Goal: Task Accomplishment & Management: Use online tool/utility

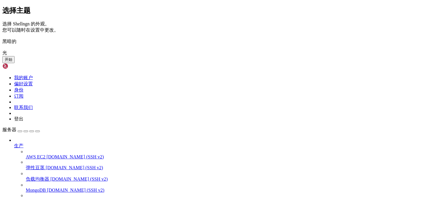
click at [2, 37] on img at bounding box center [2, 37] width 0 height 0
click at [12, 62] on font "开始" at bounding box center [9, 59] width 8 height 4
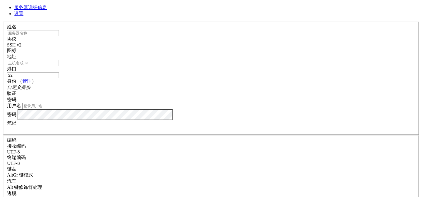
click at [59, 36] on input "text" at bounding box center [33, 33] width 52 height 6
type input "s"
type input "sjy-朝鲜"
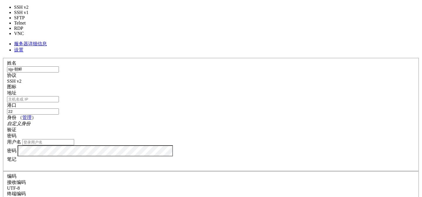
click at [21, 79] on span at bounding box center [21, 81] width 0 height 5
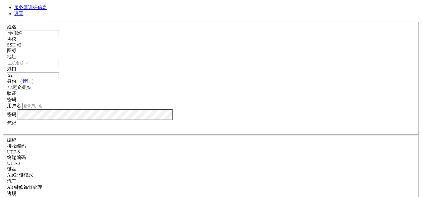
click at [59, 66] on input "地址" at bounding box center [33, 63] width 52 height 6
paste input "Shellngn"
type input "Shellngn"
drag, startPoint x: 165, startPoint y: 68, endPoint x: 115, endPoint y: 64, distance: 50.8
click at [115, 64] on div "服务器详细信息 设置 姓名 sjy-朝鲜 协议 SSH v2 图标" at bounding box center [210, 138] width 417 height 267
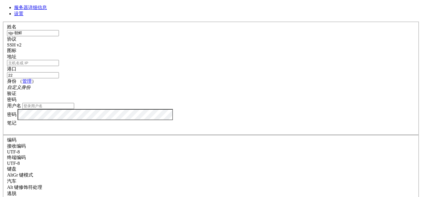
click at [59, 66] on input "地址" at bounding box center [33, 63] width 52 height 6
paste input "[TECHNICAL_ID]"
type input "[TECHNICAL_ID]"
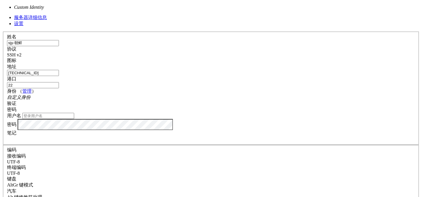
click at [208, 95] on div "自定义身份" at bounding box center [211, 98] width 408 height 6
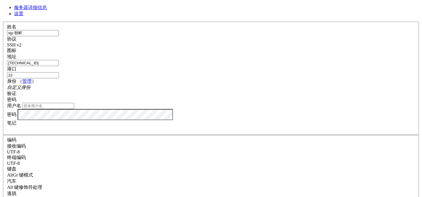
click at [208, 87] on div "自定义身份" at bounding box center [211, 88] width 408 height 6
click at [74, 109] on input "用户名" at bounding box center [48, 106] width 52 height 6
type input "root"
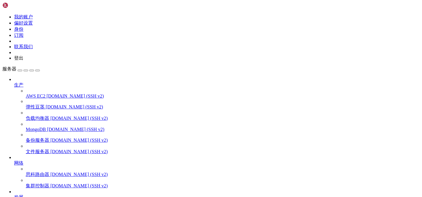
scroll to position [39, 0]
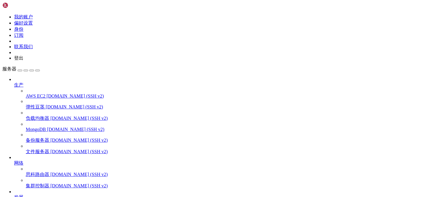
scroll to position [0, 0]
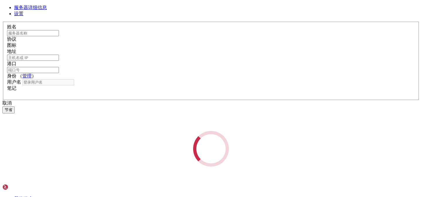
type input "sjy-朝鲜"
type input "[TECHNICAL_ID]"
type input "22"
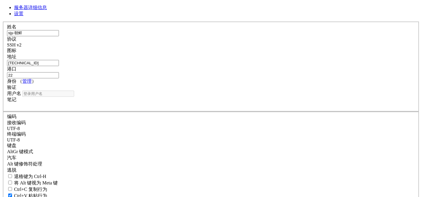
type input "root"
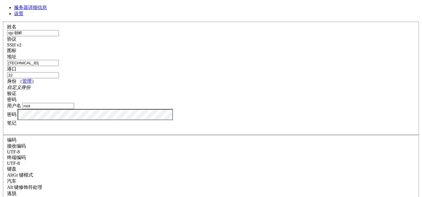
click at [23, 16] on font "设置" at bounding box center [18, 13] width 9 height 5
click at [47, 10] on font "服务器详细信息" at bounding box center [30, 7] width 33 height 5
click at [59, 66] on input "[TECHNICAL_ID]" at bounding box center [33, 63] width 52 height 6
drag, startPoint x: 194, startPoint y: 67, endPoint x: 115, endPoint y: 62, distance: 79.3
click at [115, 62] on div "服务器详细信息 设置 姓名 sjy-朝鲜 协议 SSH v2 图标" at bounding box center [210, 138] width 417 height 267
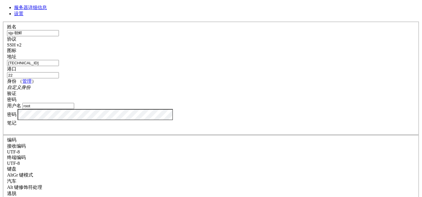
click at [21, 44] on span at bounding box center [21, 44] width 0 height 5
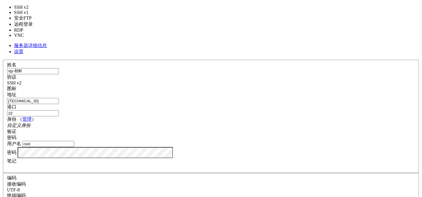
type input "5900"
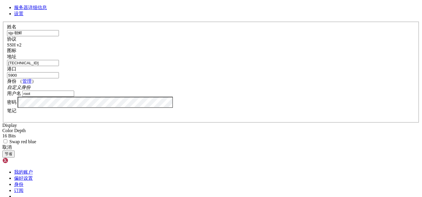
drag, startPoint x: 183, startPoint y: 64, endPoint x: 128, endPoint y: 64, distance: 55.4
click at [128, 64] on div "姓名 sjy-朝鲜 协议 SSH v2 图标 地址 [TECHNICAL_ID] 港口 5900 （ ）" at bounding box center [210, 83] width 417 height 123
click at [226, 88] on div "自定义身份" at bounding box center [211, 88] width 408 height 6
click at [30, 87] on span at bounding box center [30, 87] width 0 height 5
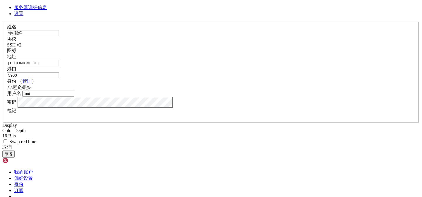
click at [32, 79] on font "管理" at bounding box center [26, 81] width 9 height 5
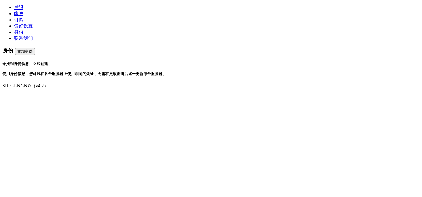
click at [14, 6] on icon at bounding box center [14, 7] width 0 height 5
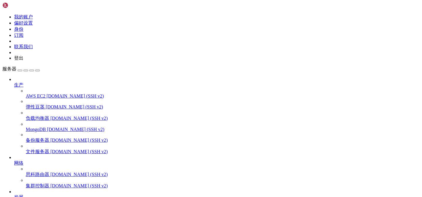
scroll to position [39, 0]
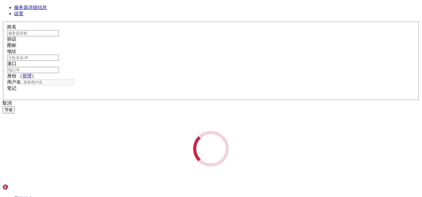
type input "sjy-朝鲜"
type input "[TECHNICAL_ID]"
type input "22"
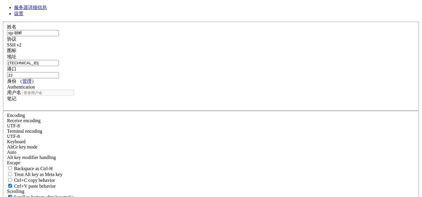
type input "root"
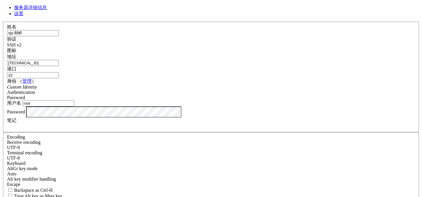
click at [286, 54] on div at bounding box center [211, 54] width 408 height 0
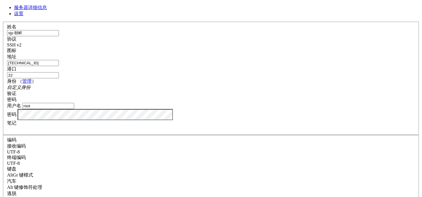
click at [286, 54] on div at bounding box center [211, 54] width 408 height 0
click at [255, 45] on div "SSH v2" at bounding box center [211, 44] width 408 height 5
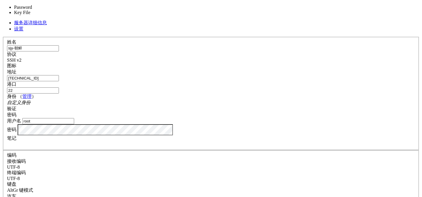
click at [253, 112] on div "密码" at bounding box center [211, 115] width 408 height 6
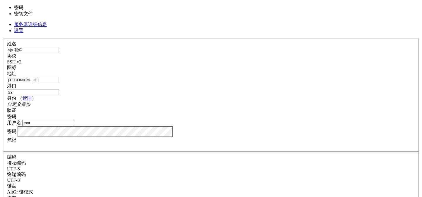
click at [264, 114] on div "密码" at bounding box center [211, 117] width 408 height 6
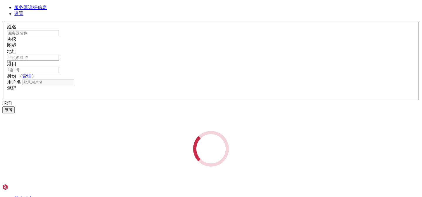
type input "sjy-朝鲜"
type input "[TECHNICAL_ID]"
type input "22"
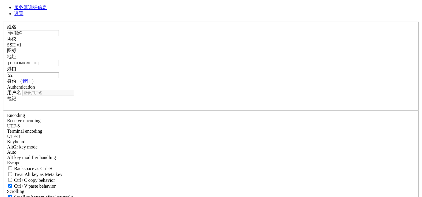
type input "root"
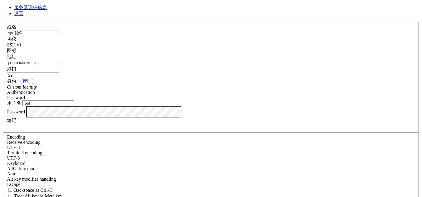
click at [16, 66] on label "港口" at bounding box center [11, 68] width 9 height 5
click at [59, 72] on input "22" at bounding box center [33, 75] width 52 height 6
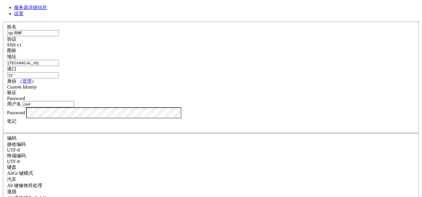
click at [21, 45] on span at bounding box center [21, 44] width 0 height 5
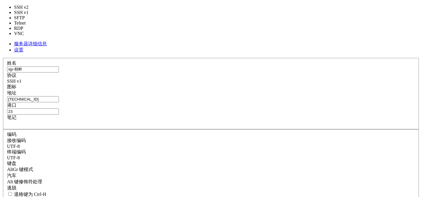
click at [255, 79] on div "SSH v1" at bounding box center [211, 81] width 408 height 5
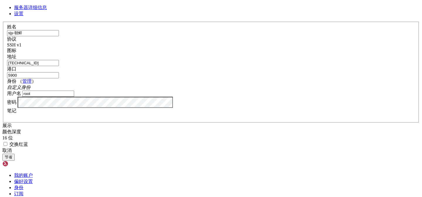
drag, startPoint x: 246, startPoint y: 66, endPoint x: 211, endPoint y: 66, distance: 34.6
click at [211, 66] on fieldset "姓名 sjy-朝鲜 协议 SSH v1 图标 地址 [TECHNICAL_ID] 港口 5900 （" at bounding box center [211, 72] width 416 height 101
type input "22"
click at [15, 161] on button "节省" at bounding box center [8, 157] width 12 height 7
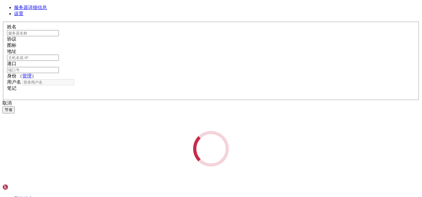
type input "sjy-朝鲜"
type input "[TECHNICAL_ID]"
type input "22"
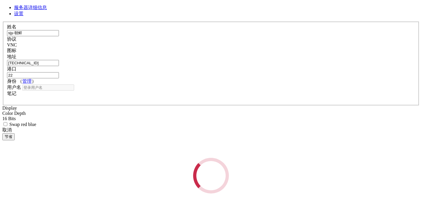
click at [257, 158] on div "加载中..." at bounding box center [210, 176] width 417 height 36
type input "root"
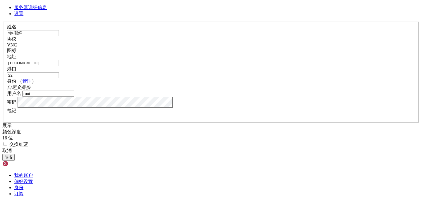
click at [259, 47] on div "VNC" at bounding box center [211, 44] width 408 height 5
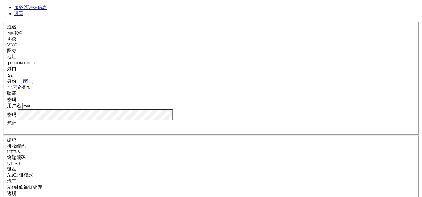
click at [59, 64] on input "[TECHNICAL_ID]" at bounding box center [33, 63] width 52 height 6
